Goal: Task Accomplishment & Management: Use online tool/utility

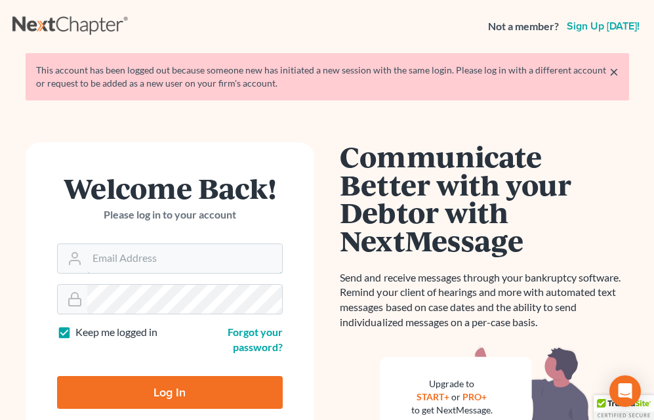
drag, startPoint x: 132, startPoint y: 260, endPoint x: 132, endPoint y: 275, distance: 15.1
click at [132, 260] on input "Email Address" at bounding box center [184, 258] width 195 height 29
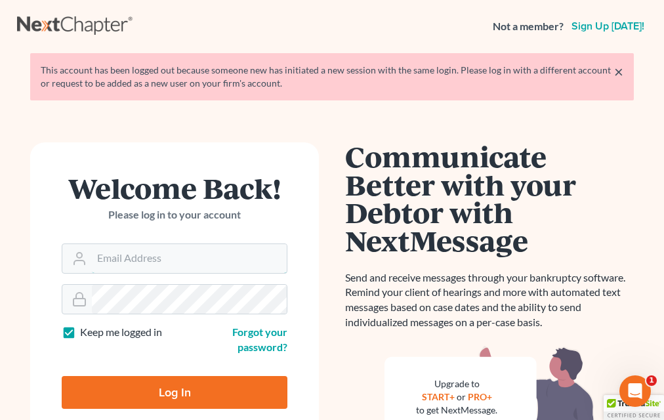
type input "[EMAIL_ADDRESS][DOMAIN_NAME]"
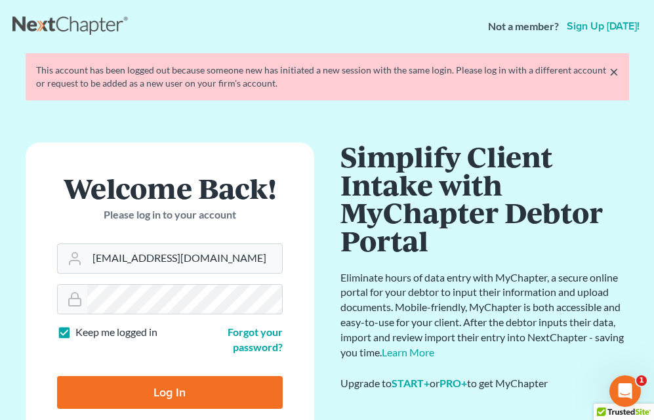
drag, startPoint x: 190, startPoint y: 413, endPoint x: 203, endPoint y: 399, distance: 19.5
click at [203, 399] on form "Welcome Back! Please log in to your account Email Address plevalaw@gmail.com Pa…" at bounding box center [170, 296] width 289 height 308
click at [203, 399] on input "Log In" at bounding box center [170, 392] width 226 height 33
type input "Thinking..."
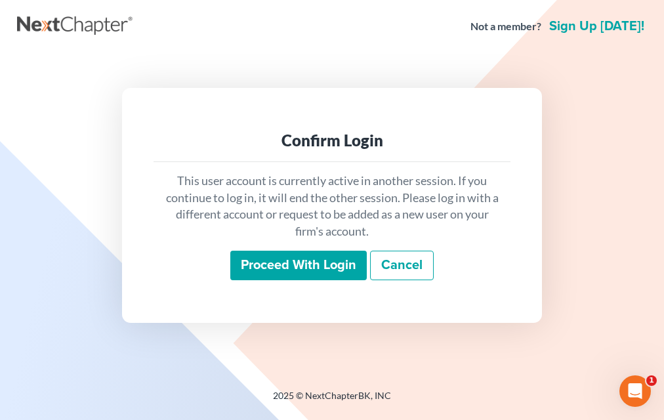
click at [325, 269] on input "Proceed with login" at bounding box center [298, 266] width 136 height 30
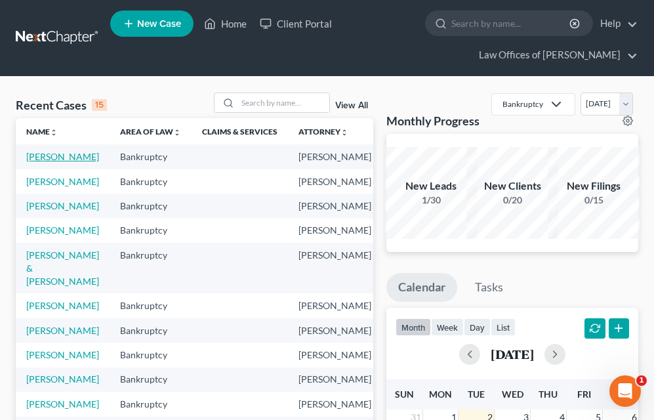
click at [33, 162] on link "[PERSON_NAME]" at bounding box center [62, 156] width 73 height 11
select select "3"
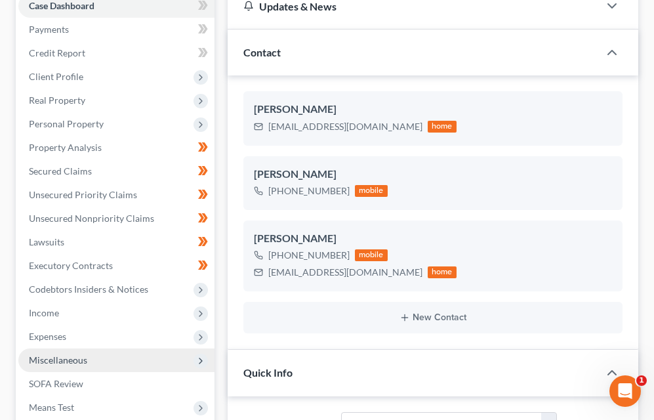
scroll to position [197, 0]
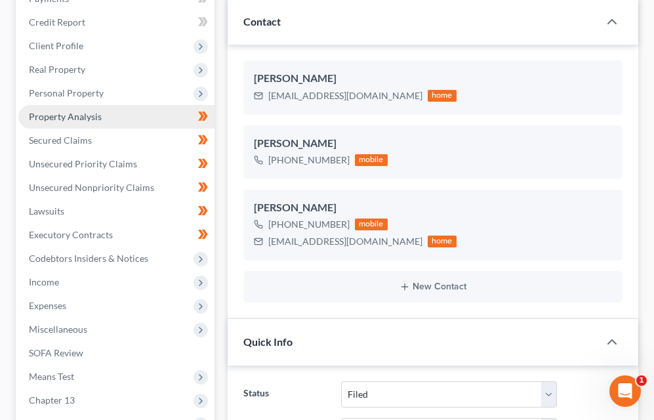
click at [85, 121] on span "Property Analysis" at bounding box center [65, 116] width 73 height 11
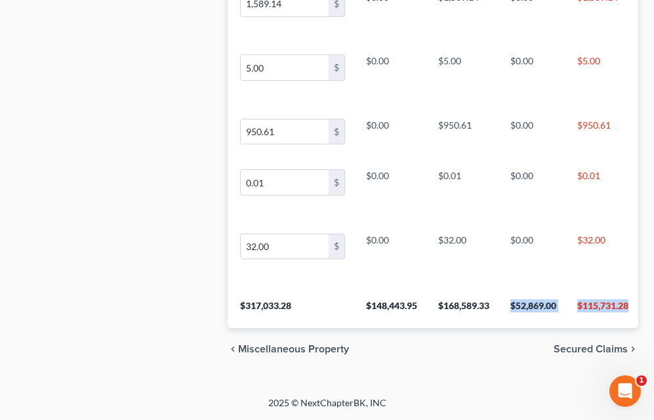
scroll to position [0, 135]
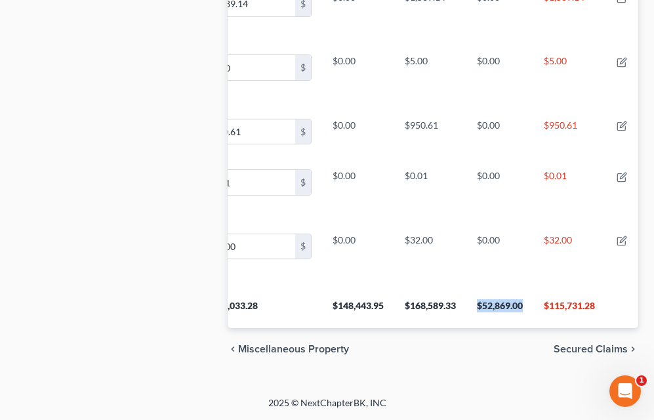
drag, startPoint x: 586, startPoint y: 295, endPoint x: 494, endPoint y: 287, distance: 92.1
click at [494, 291] on th "$52,869.00" at bounding box center [499, 309] width 67 height 37
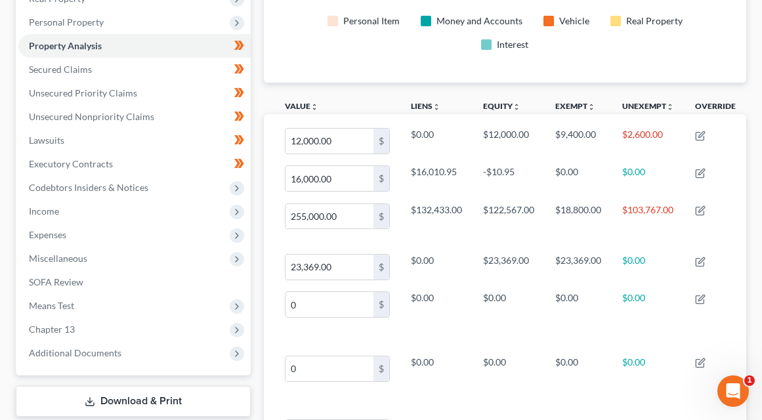
scroll to position [655793, 655511]
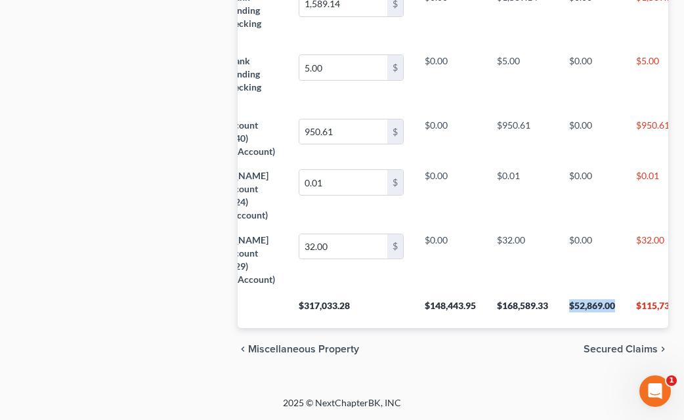
copy th "$52,869.00"
